Goal: Task Accomplishment & Management: Manage account settings

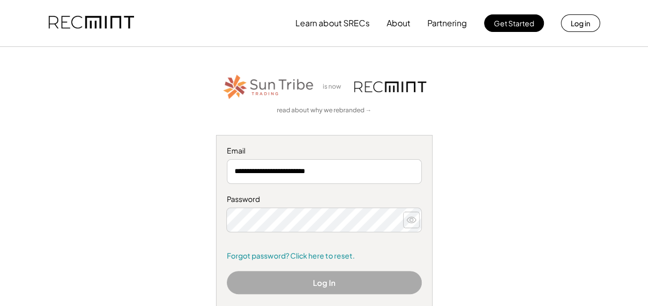
click at [411, 217] on icon at bounding box center [411, 220] width 10 height 10
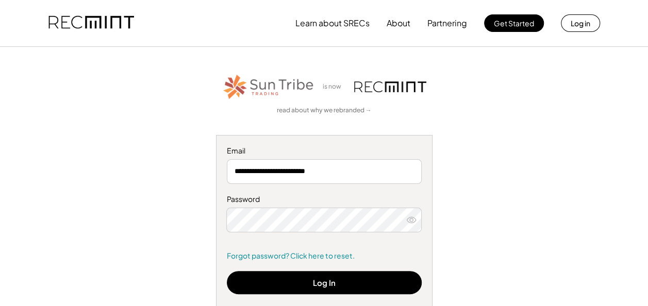
click at [410, 220] on icon at bounding box center [411, 220] width 10 height 10
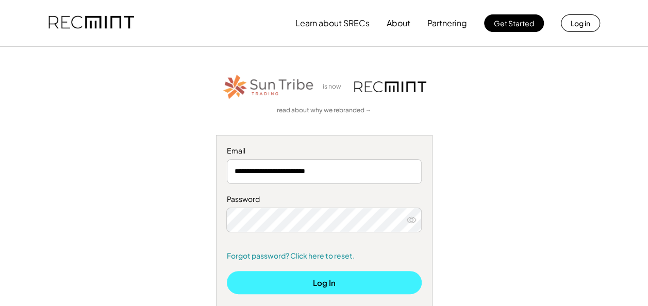
click at [326, 282] on button "Log In" at bounding box center [324, 282] width 195 height 23
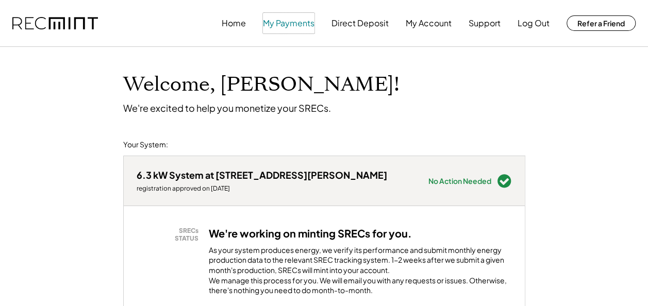
click at [300, 26] on button "My Payments" at bounding box center [289, 23] width 52 height 21
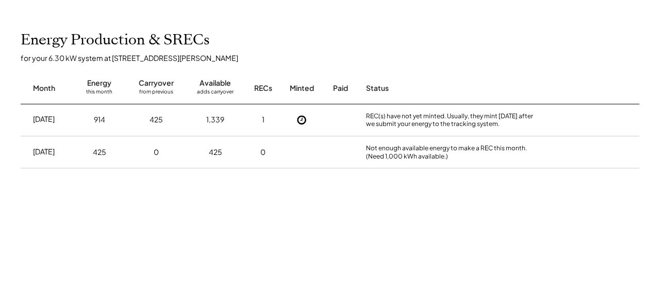
scroll to position [227, 0]
